Goal: Task Accomplishment & Management: Manage account settings

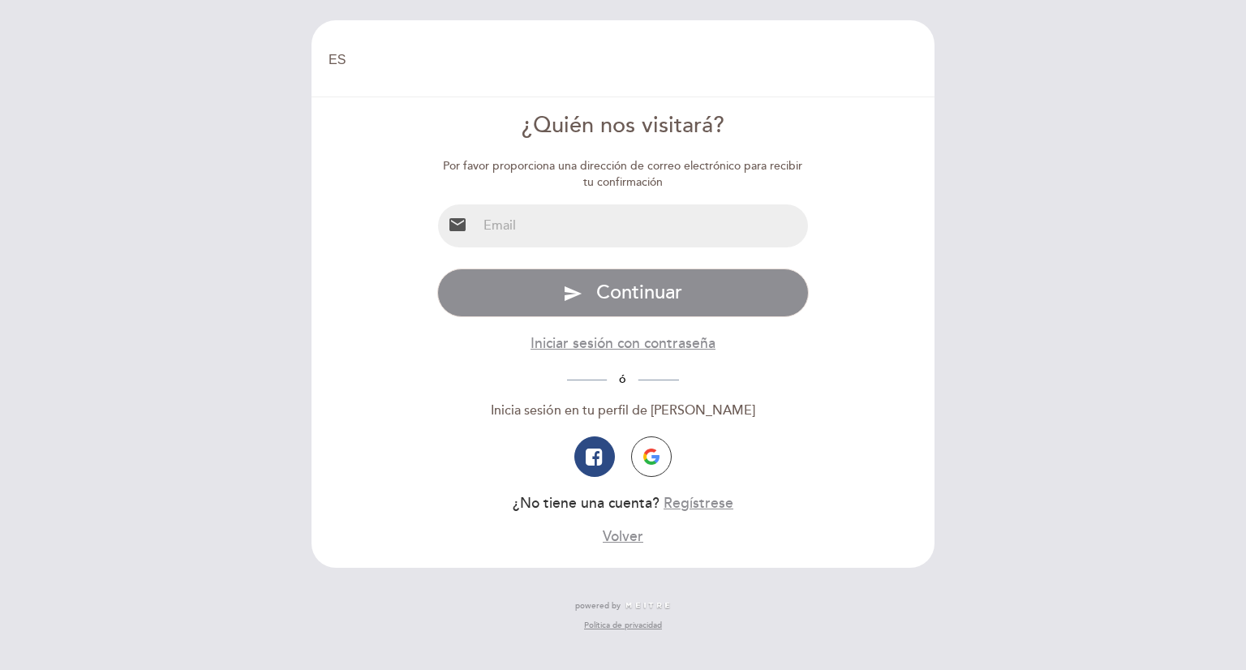
select select "es"
click at [581, 226] on input "email" at bounding box center [643, 225] width 332 height 43
type input "[EMAIL_ADDRESS][DOMAIN_NAME]"
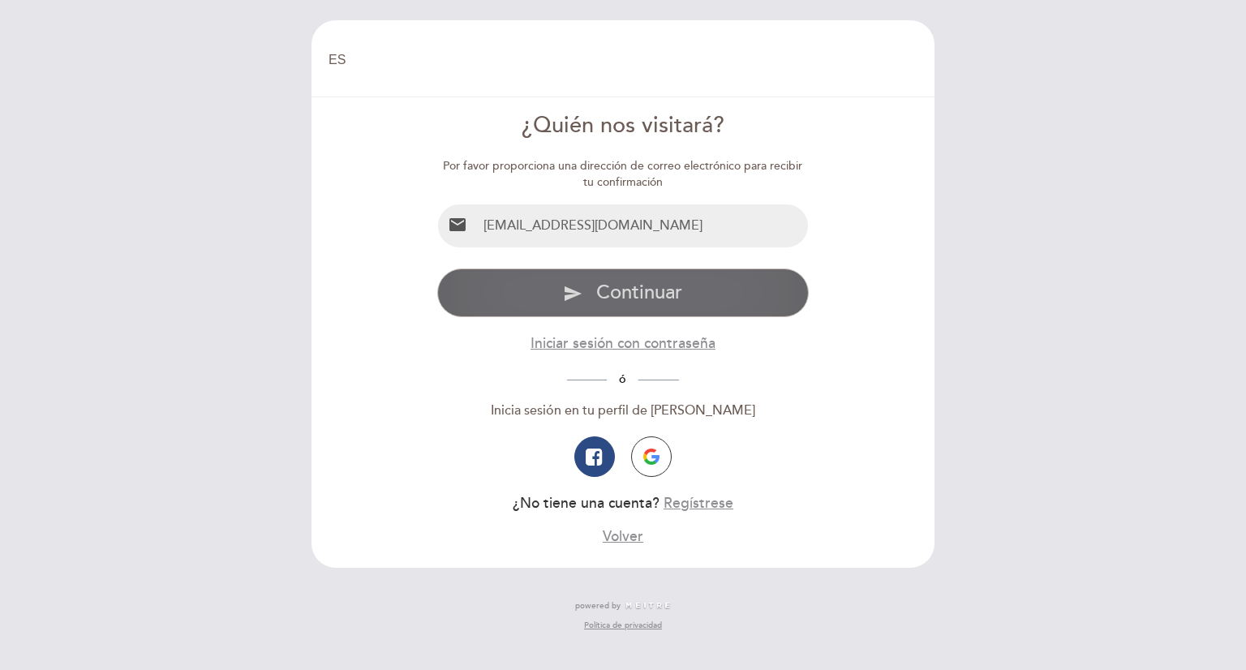
click at [600, 282] on span "Continuar" at bounding box center [639, 293] width 86 height 24
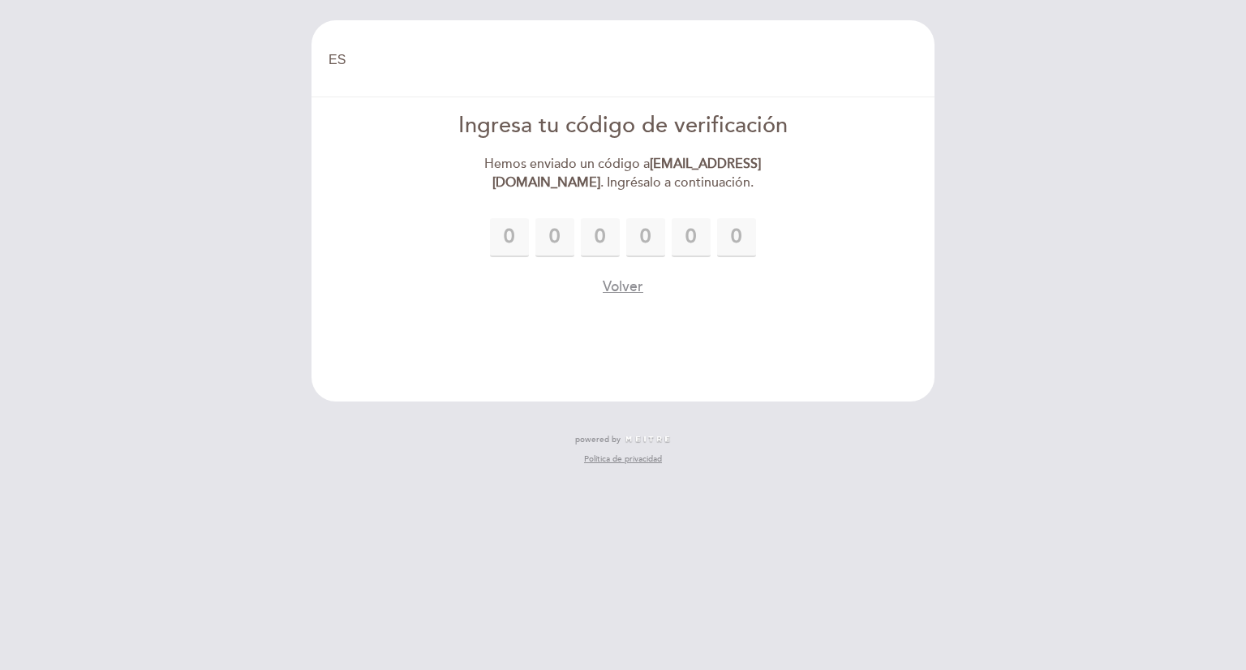
type input "4"
type input "9"
type input "2"
type input "4"
type input "5"
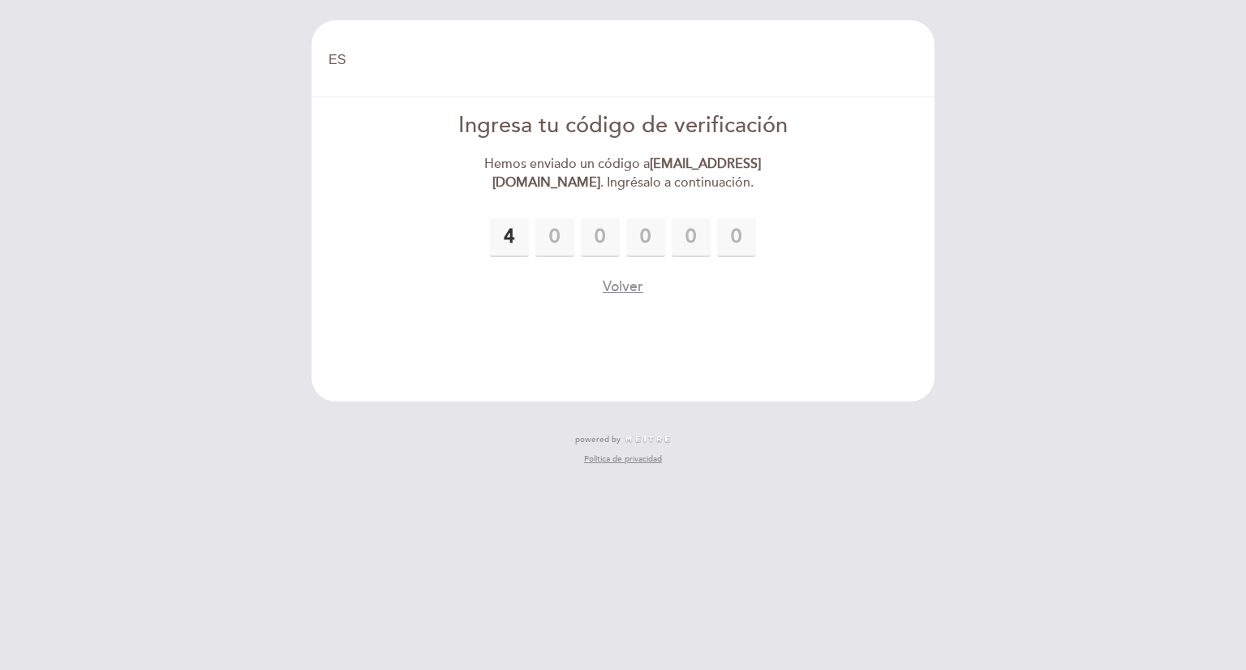
type input "4"
click at [744, 305] on header "EN ES PT [GEOGRAPHIC_DATA] [GEOGRAPHIC_DATA], Cambiar usuario Hacer una reserva…" at bounding box center [623, 210] width 623 height 381
